Goal: Find specific page/section: Find specific page/section

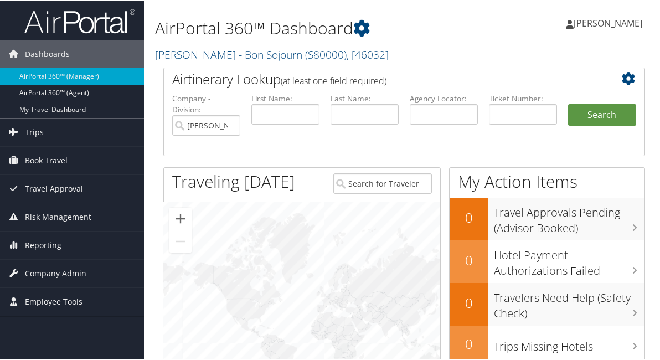
click at [294, 227] on div at bounding box center [302, 318] width 276 height 235
click at [294, 226] on div at bounding box center [302, 318] width 276 height 235
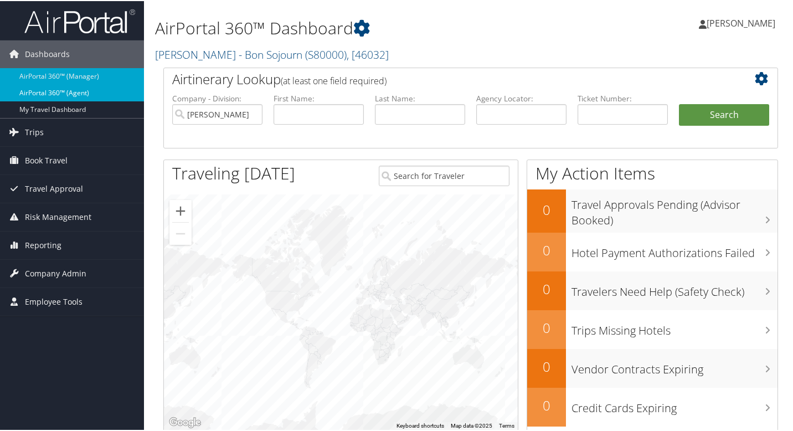
click at [96, 94] on link "AirPortal 360™ (Agent)" at bounding box center [72, 92] width 144 height 17
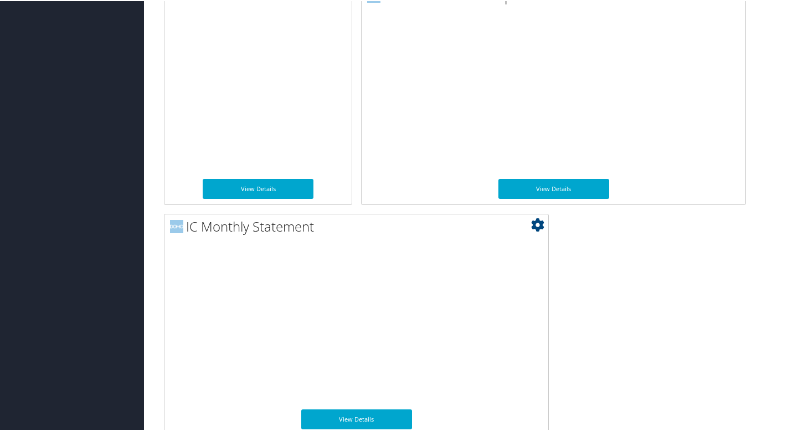
scroll to position [1060, 0]
